Goal: Task Accomplishment & Management: Use online tool/utility

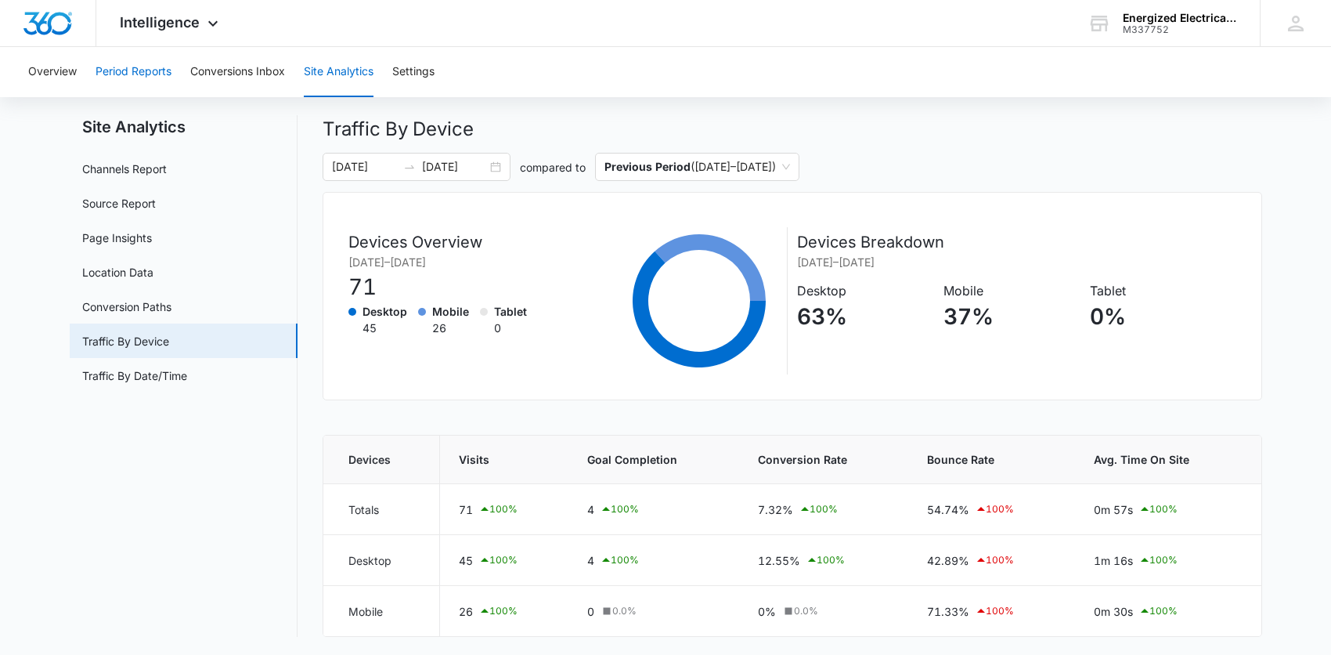
scroll to position [32, 0]
click at [59, 23] on img "Dashboard" at bounding box center [48, 23] width 50 height 23
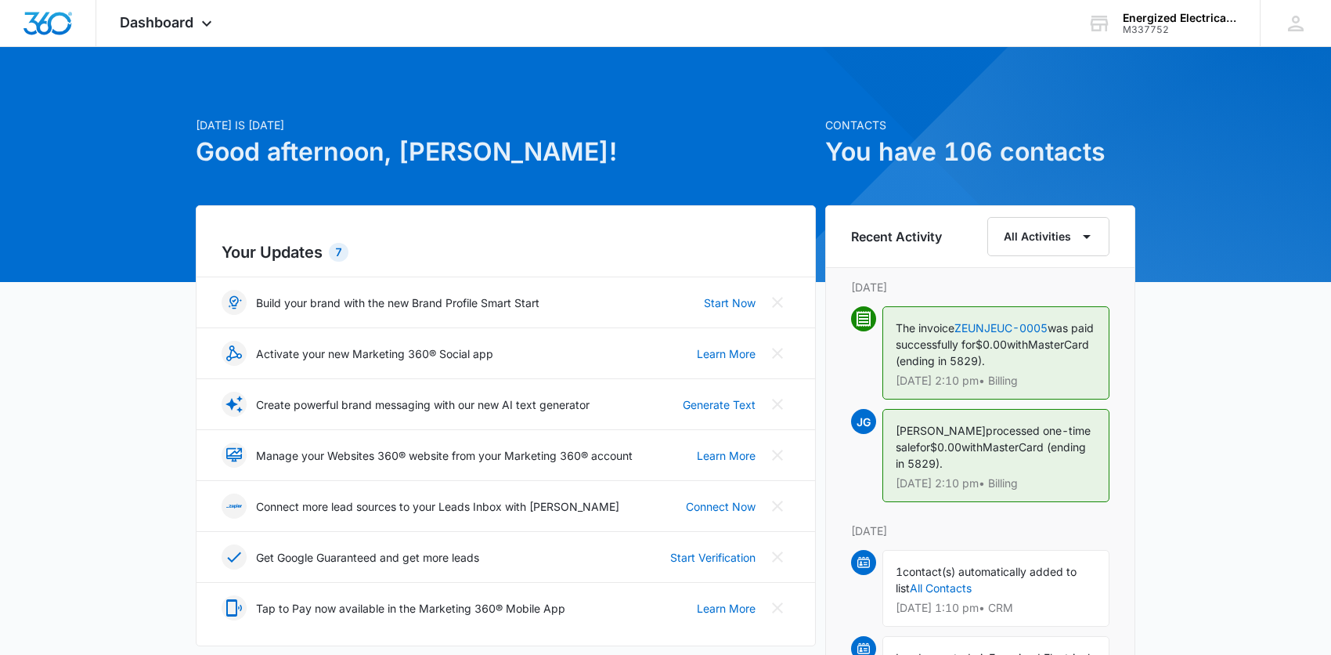
scroll to position [313, 0]
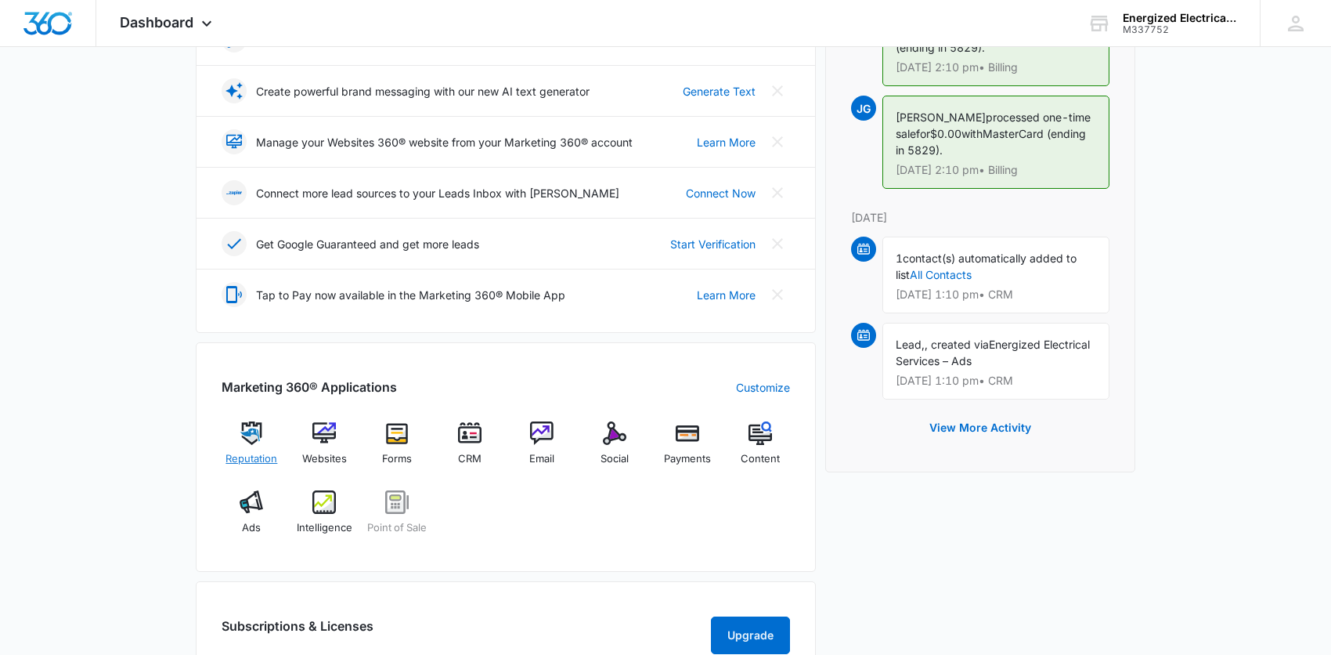
click at [258, 423] on img at bounding box center [251, 432] width 23 height 23
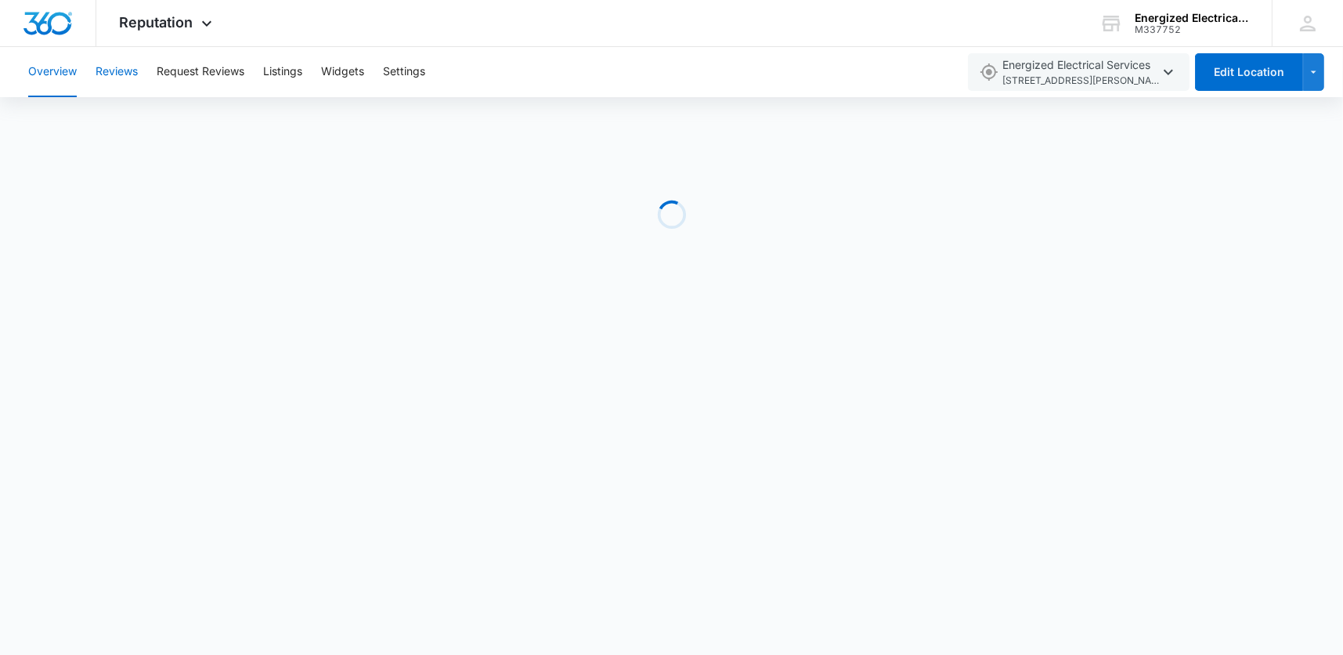
click at [121, 74] on button "Reviews" at bounding box center [117, 72] width 42 height 50
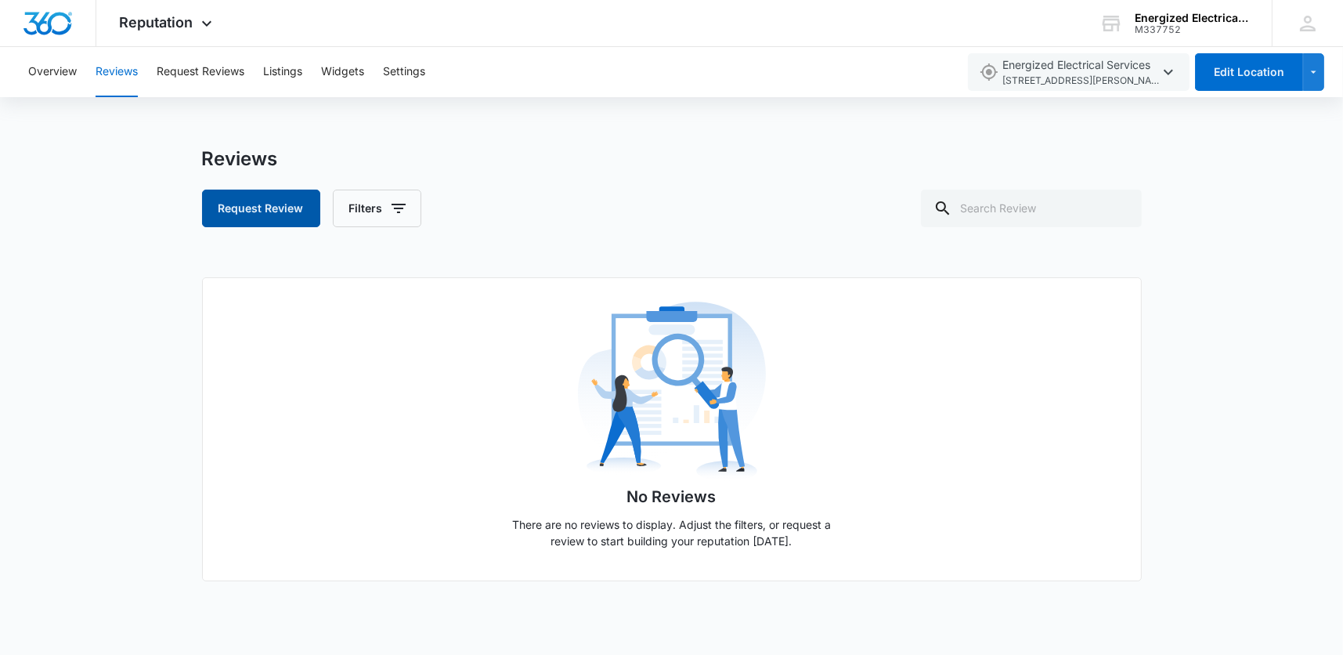
click at [290, 204] on button "Request Review" at bounding box center [261, 209] width 118 height 38
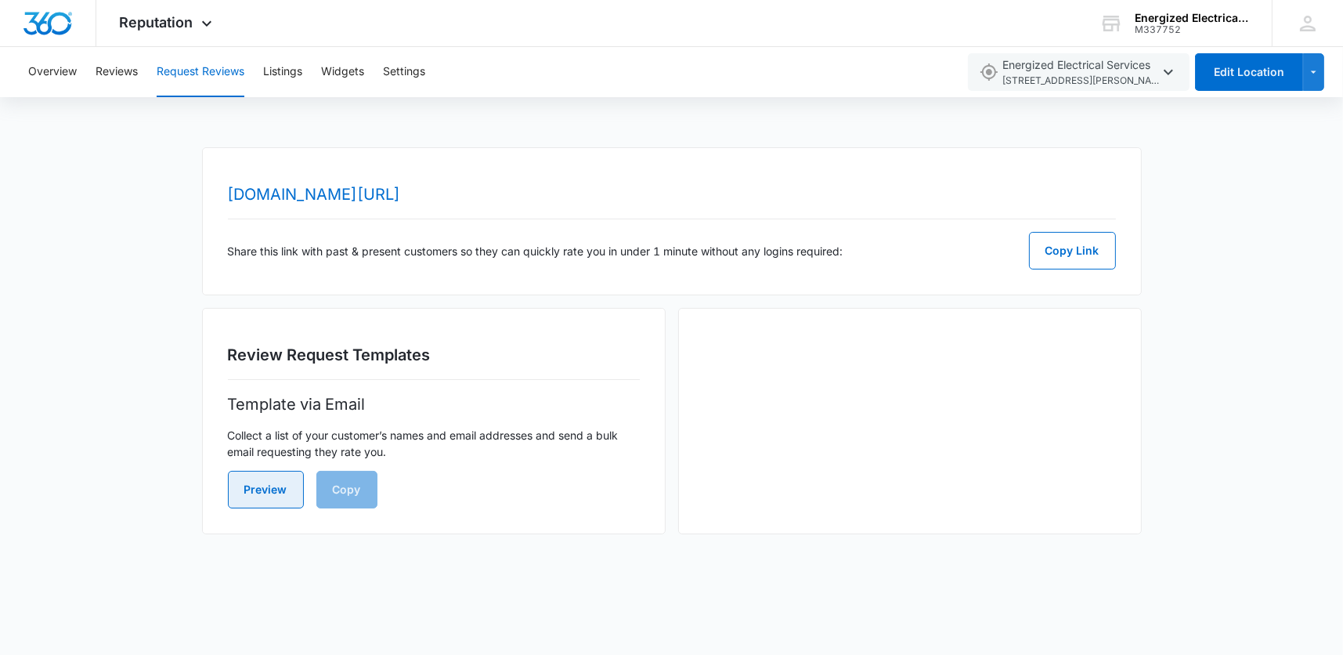
click at [286, 496] on button "Preview" at bounding box center [266, 490] width 76 height 38
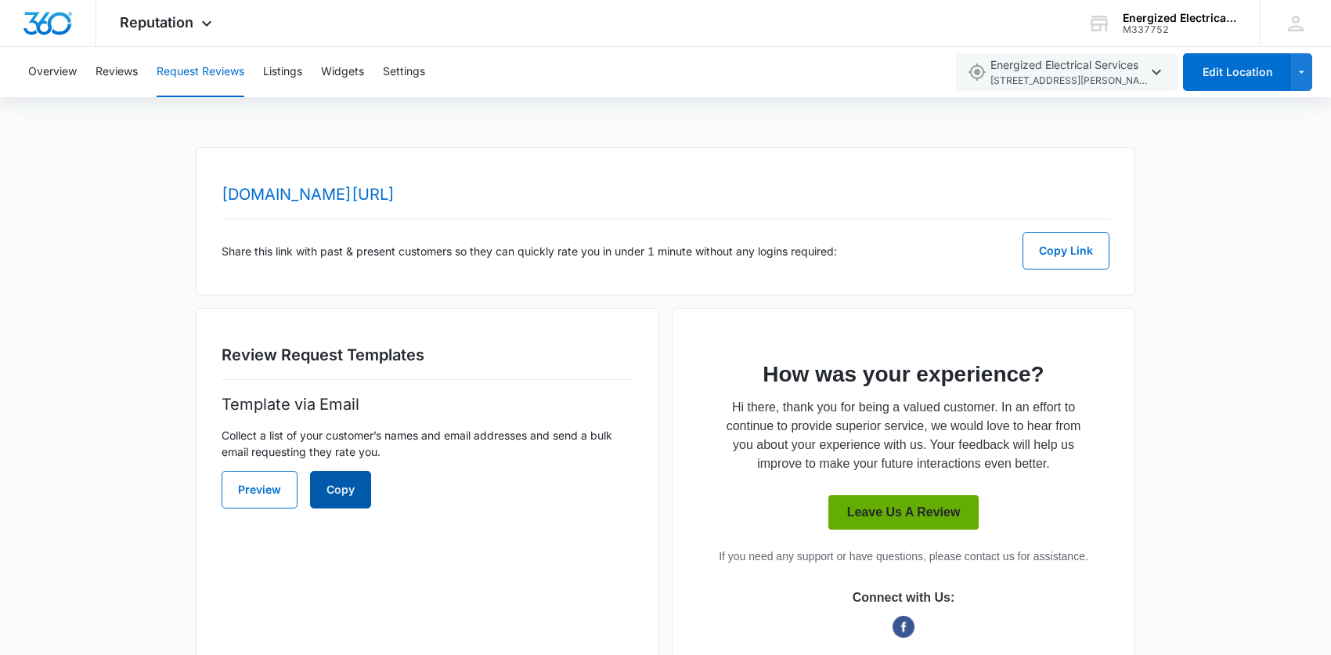
click at [343, 486] on button "Copy" at bounding box center [340, 490] width 61 height 38
